Goal: Task Accomplishment & Management: Manage account settings

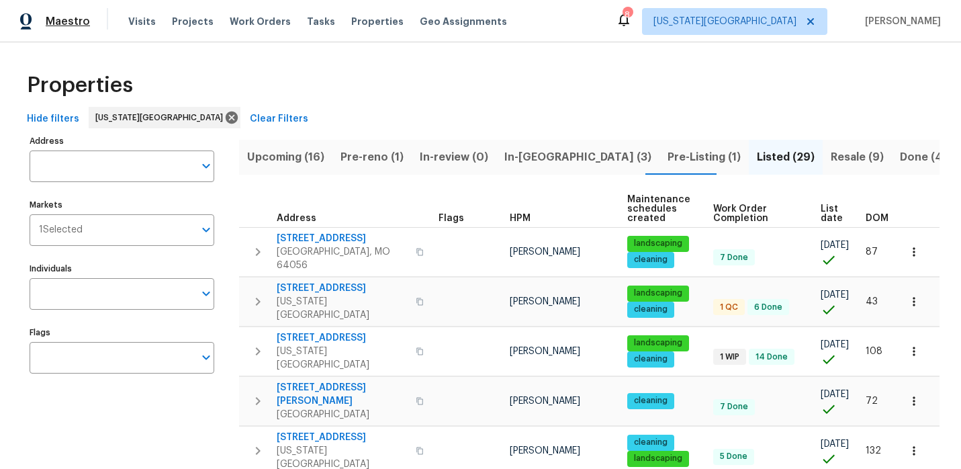
click at [60, 21] on span "Maestro" at bounding box center [68, 21] width 44 height 13
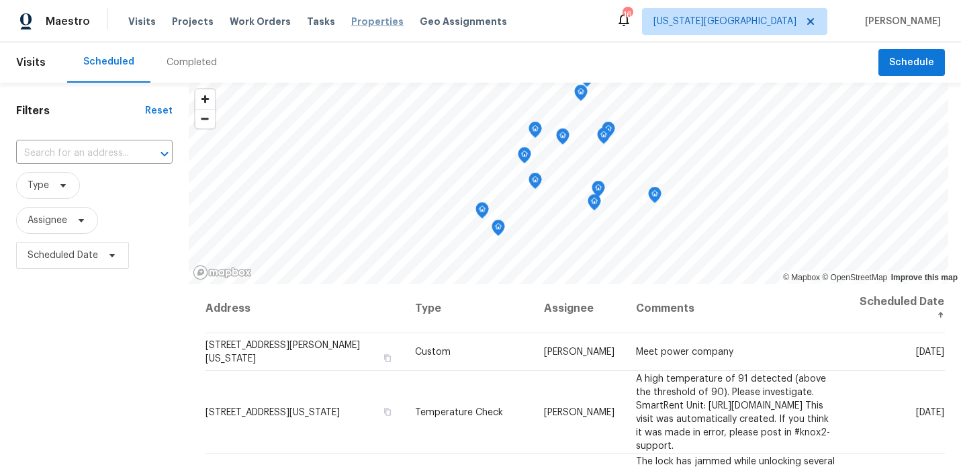
click at [372, 26] on span "Properties" at bounding box center [377, 21] width 52 height 13
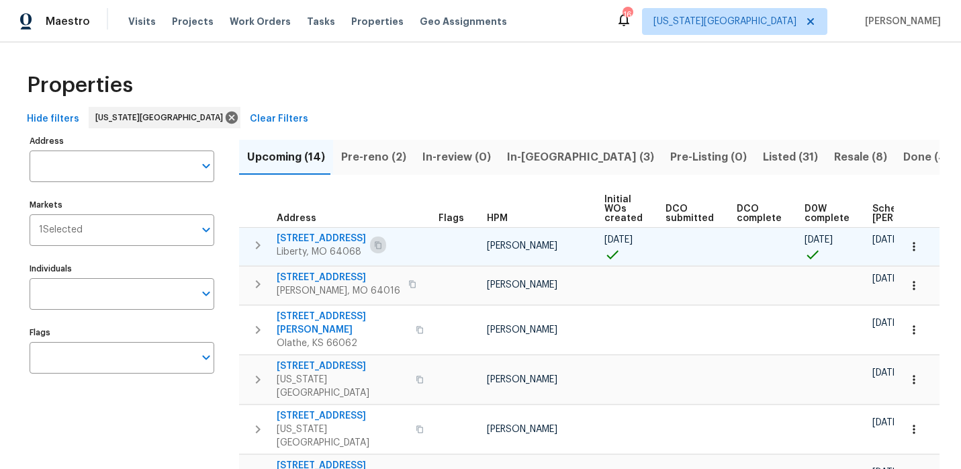
click at [386, 245] on button "button" at bounding box center [378, 245] width 16 height 19
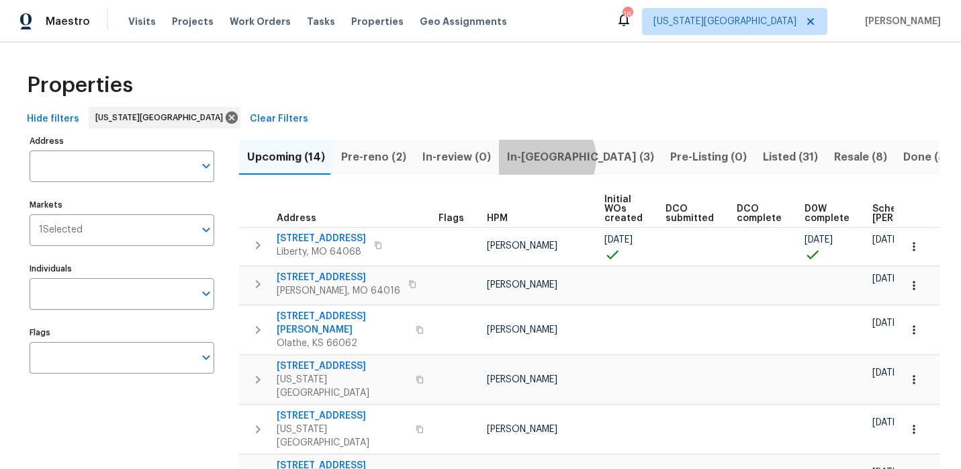
click at [536, 158] on span "In-reno (3)" at bounding box center [580, 157] width 147 height 19
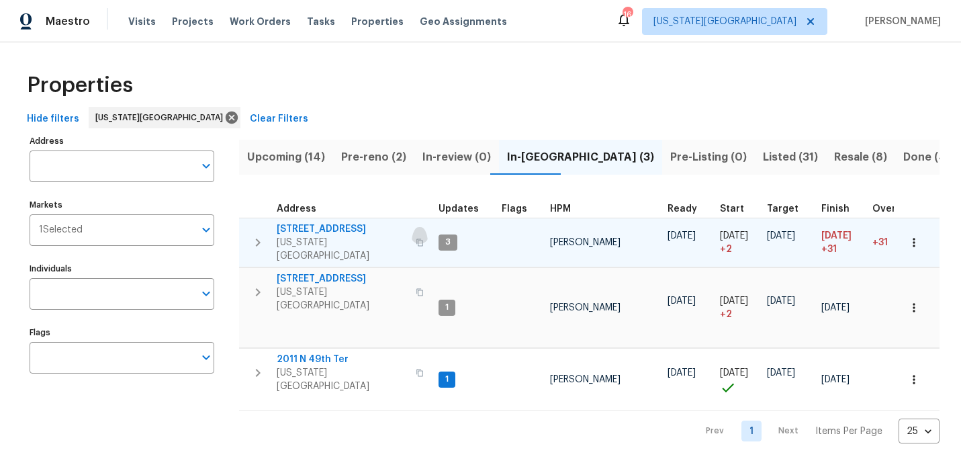
click at [416, 238] on icon "button" at bounding box center [420, 242] width 8 height 8
click at [261, 236] on icon "button" at bounding box center [258, 242] width 16 height 16
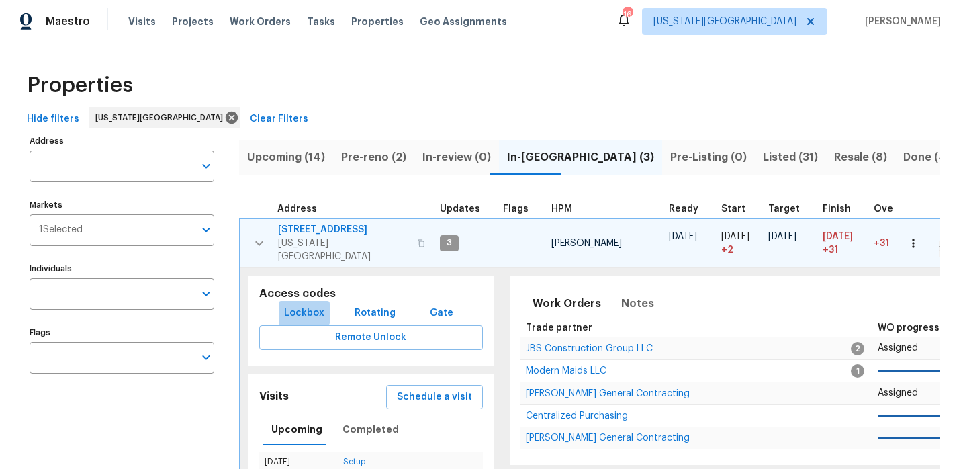
click at [305, 305] on span "Lockbox" at bounding box center [304, 313] width 40 height 17
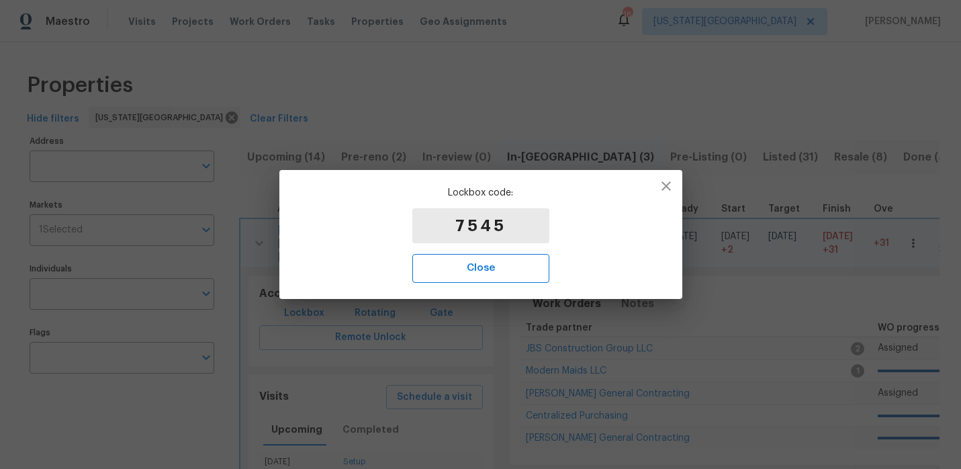
click at [516, 267] on span "Close" at bounding box center [480, 267] width 107 height 17
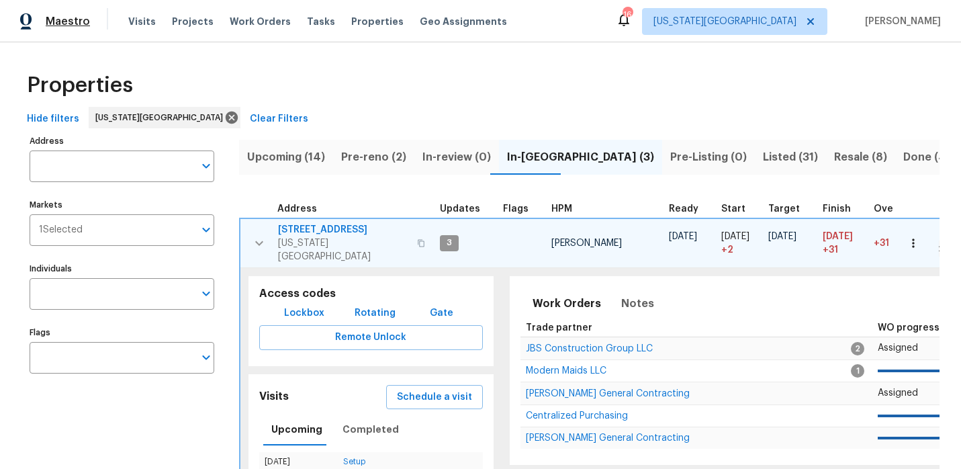
click at [47, 23] on span "Maestro" at bounding box center [68, 21] width 44 height 13
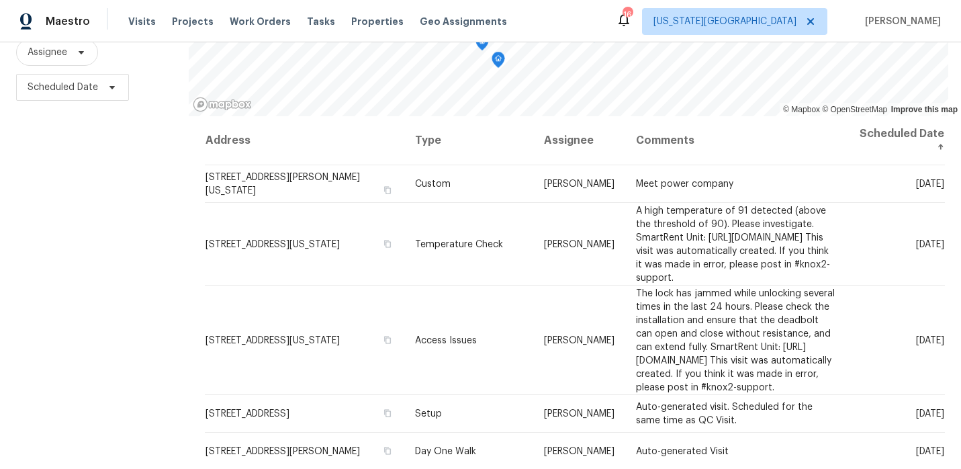
scroll to position [190, 0]
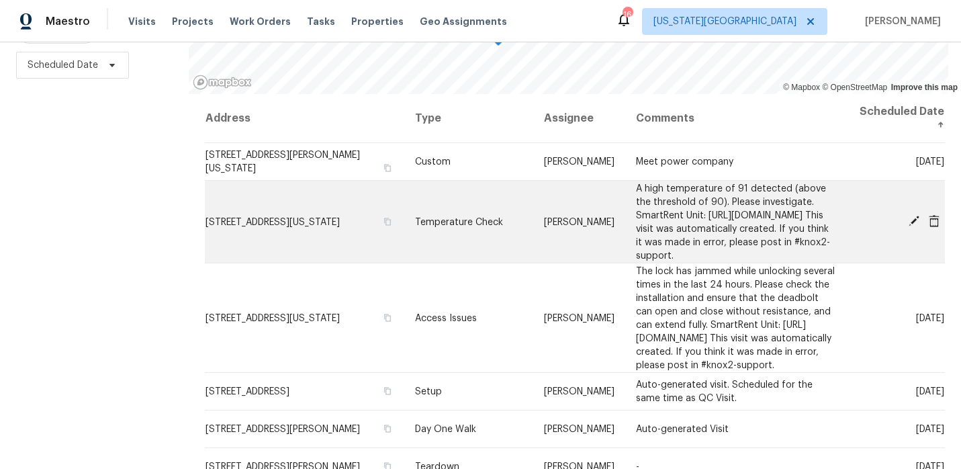
click at [908, 224] on icon at bounding box center [914, 221] width 12 height 12
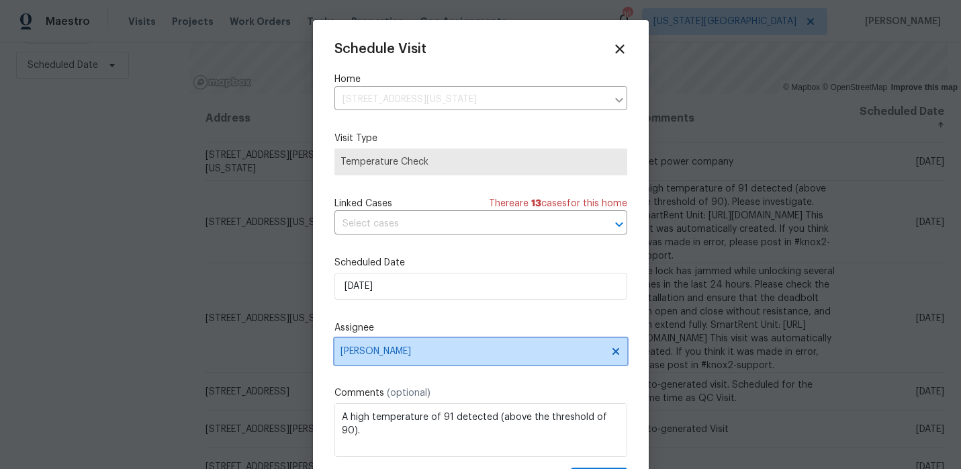
click at [469, 345] on span "[PERSON_NAME]" at bounding box center [480, 351] width 293 height 27
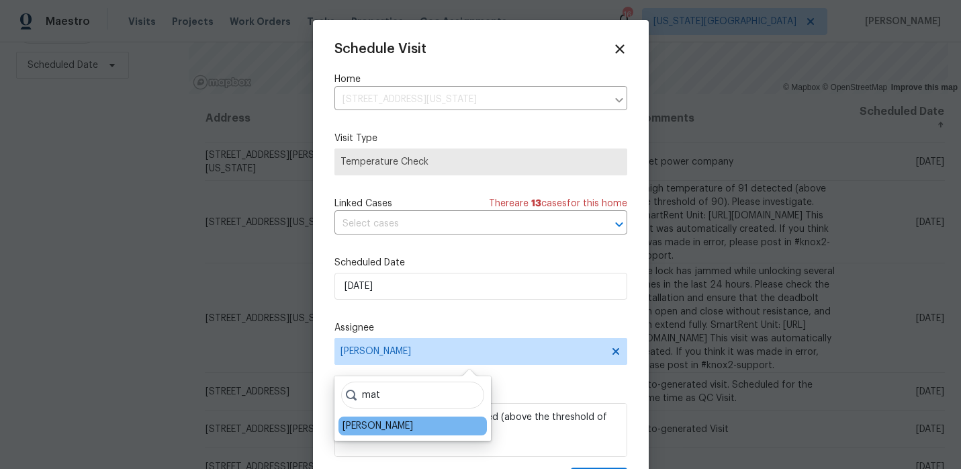
type input "mat"
click at [405, 425] on div "[PERSON_NAME]" at bounding box center [412, 425] width 148 height 19
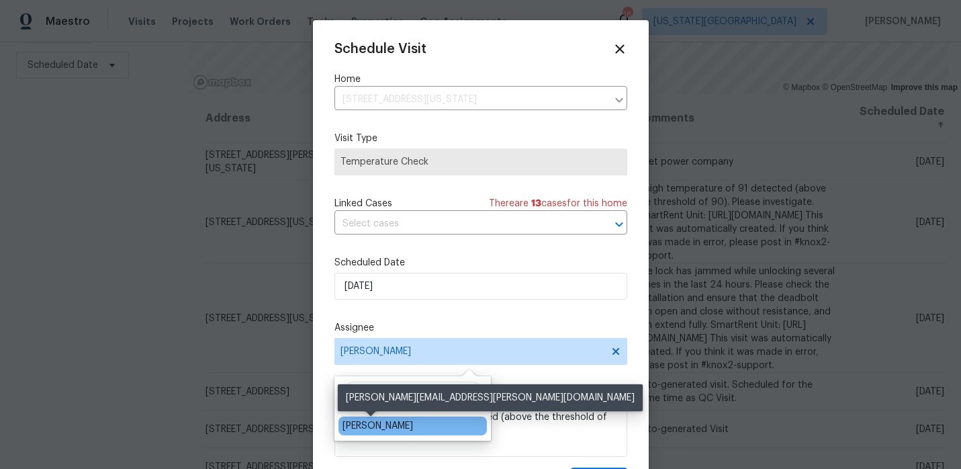
click at [378, 426] on div "[PERSON_NAME]" at bounding box center [377, 425] width 70 height 13
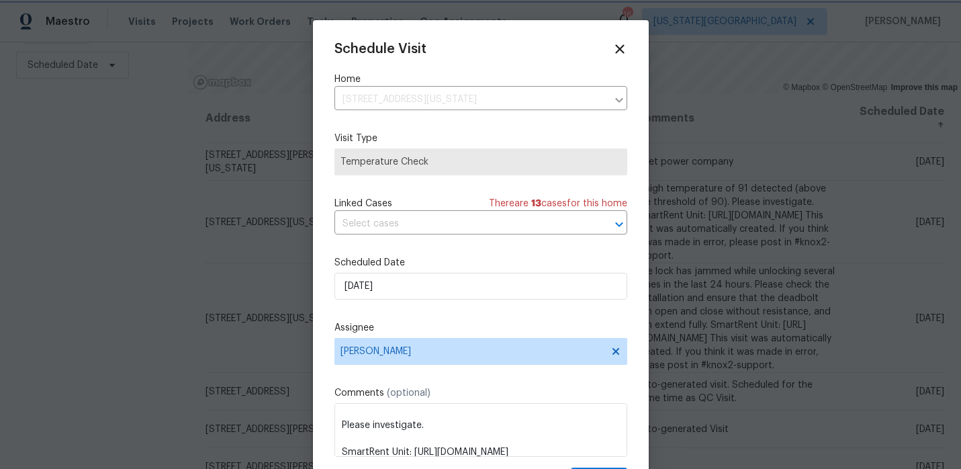
scroll to position [24, 0]
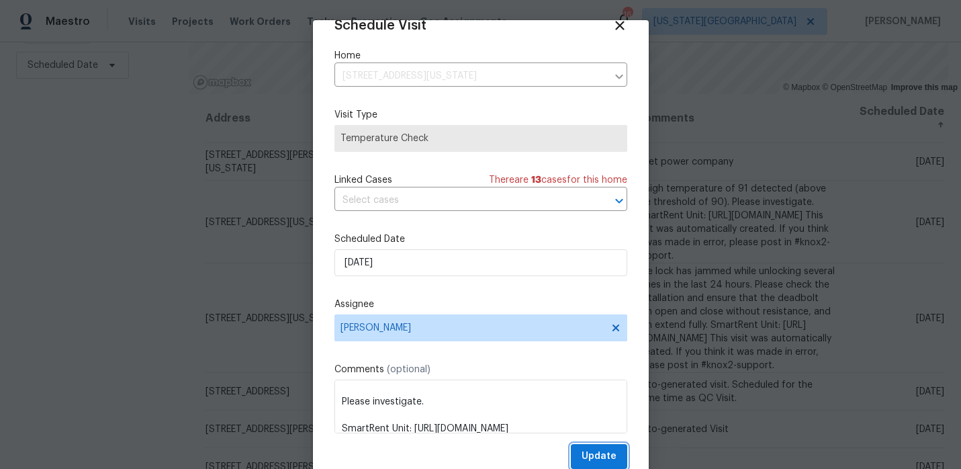
click at [590, 450] on span "Update" at bounding box center [598, 456] width 35 height 17
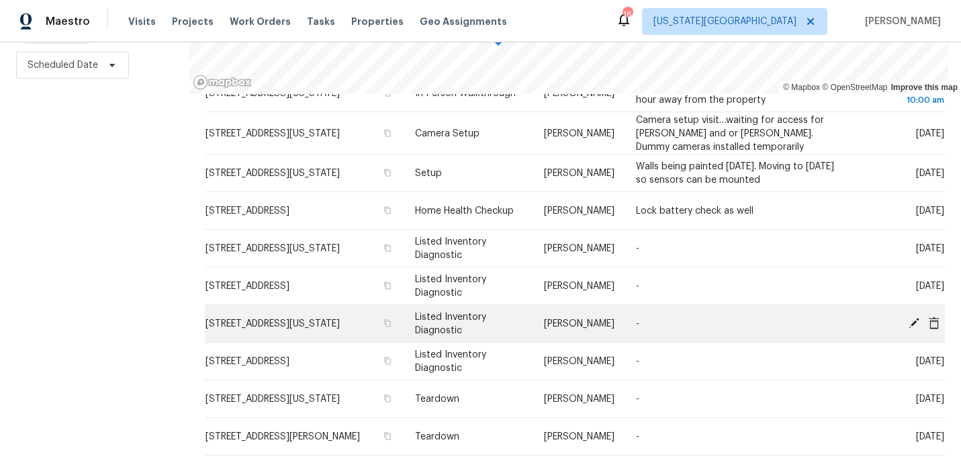
scroll to position [409, 0]
